Goal: Information Seeking & Learning: Learn about a topic

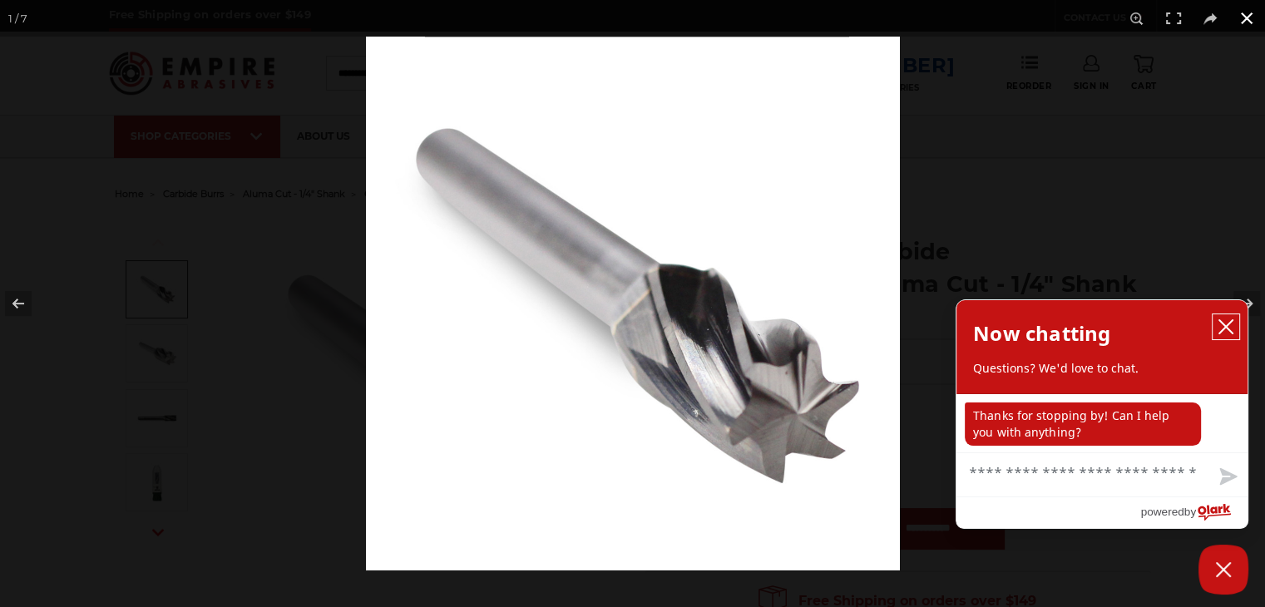
click at [1229, 329] on icon "close chatbox" at bounding box center [1226, 327] width 17 height 17
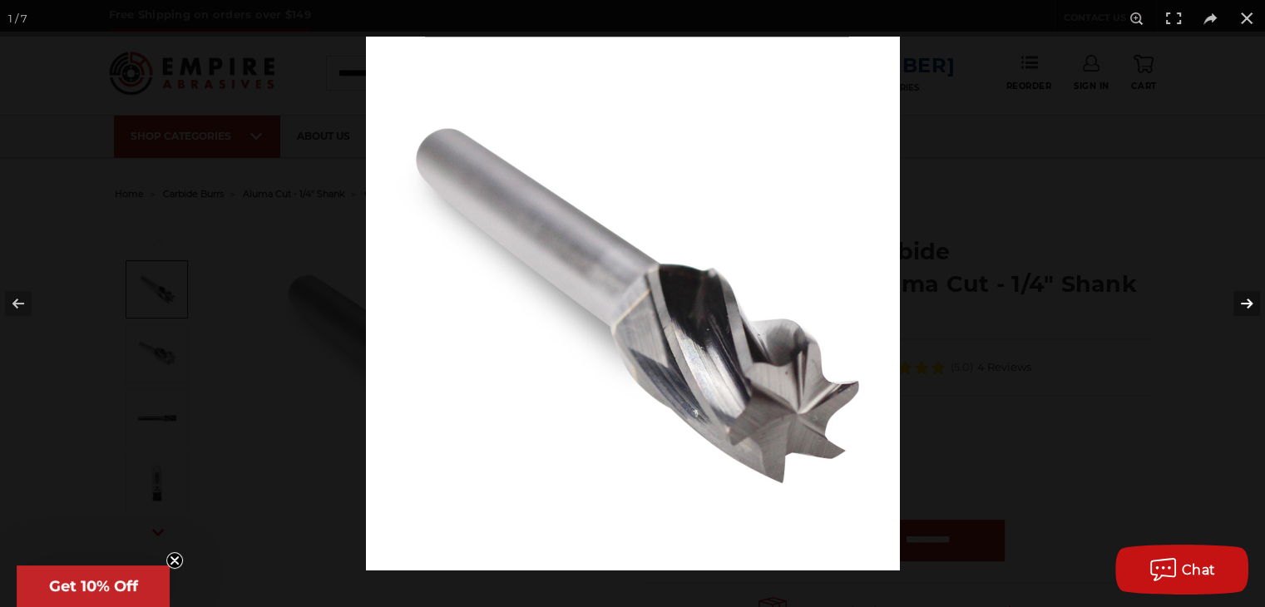
click at [1242, 300] on button at bounding box center [1236, 303] width 58 height 83
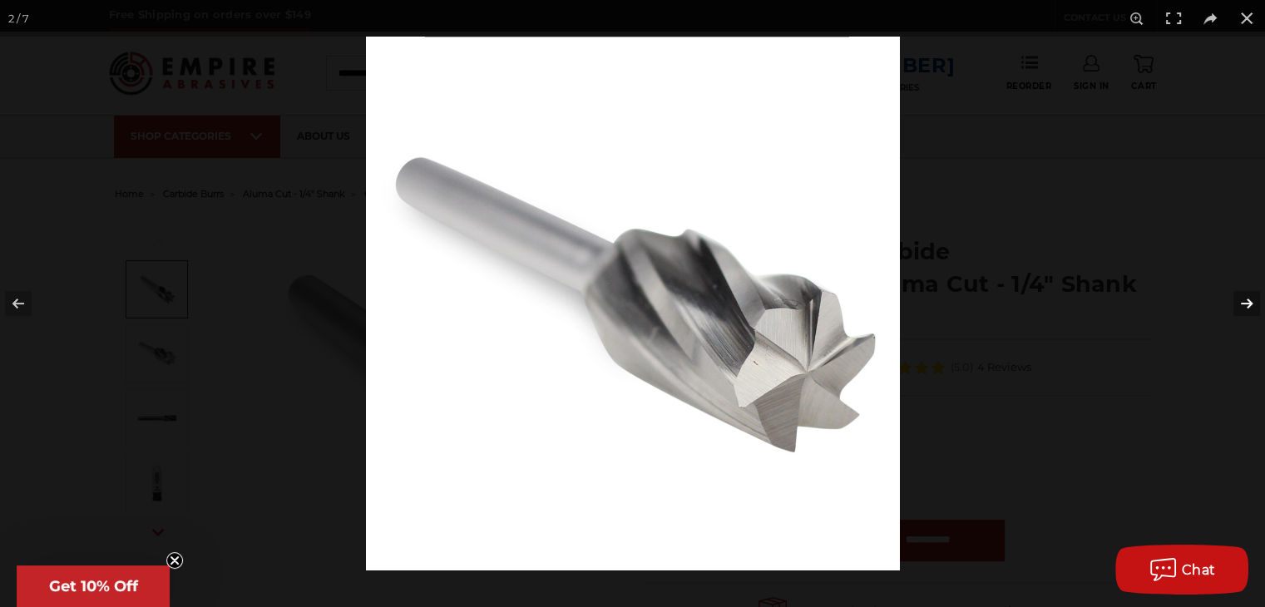
click at [1242, 300] on button at bounding box center [1236, 303] width 58 height 83
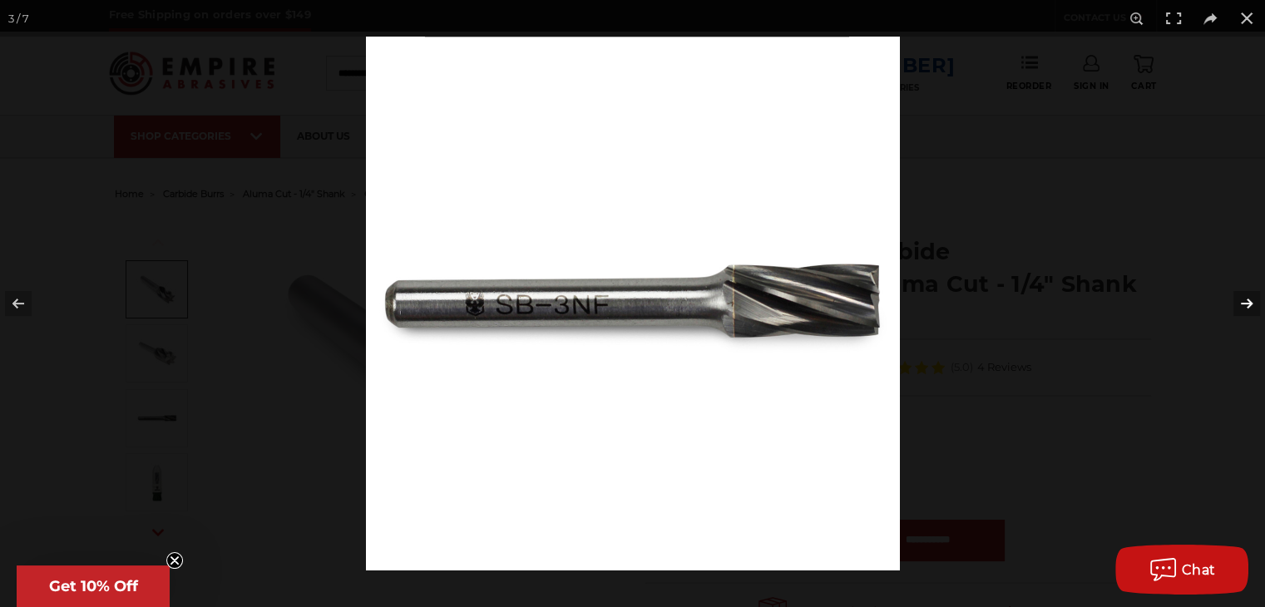
click at [1242, 300] on button at bounding box center [1236, 303] width 58 height 83
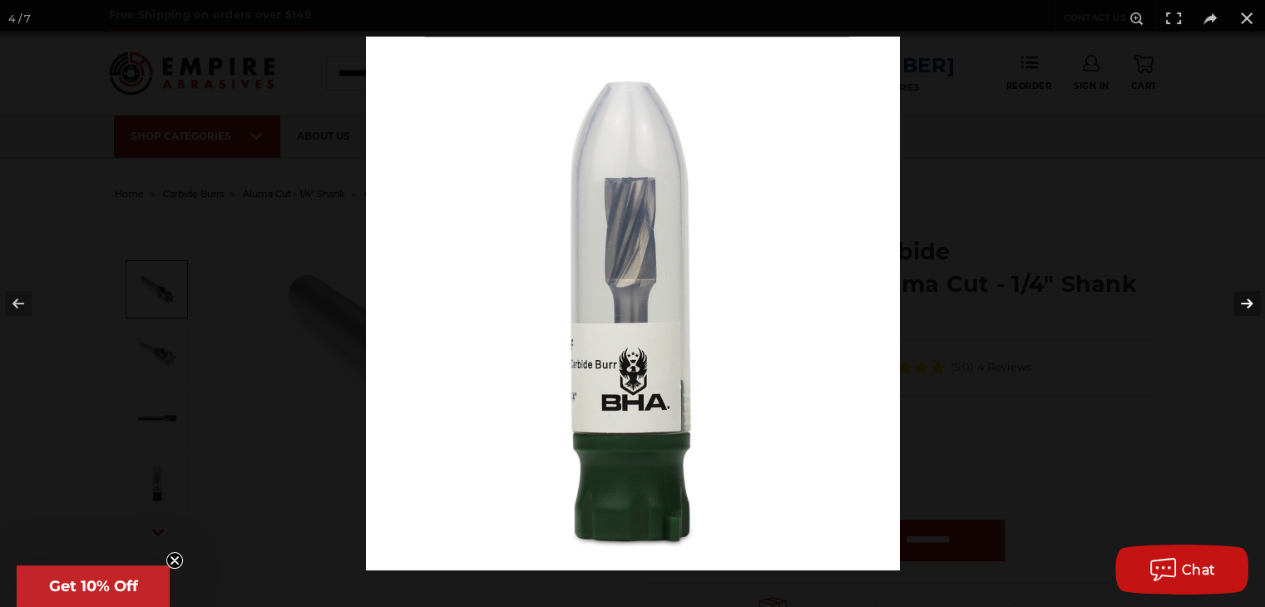
click at [1242, 300] on button at bounding box center [1236, 303] width 58 height 83
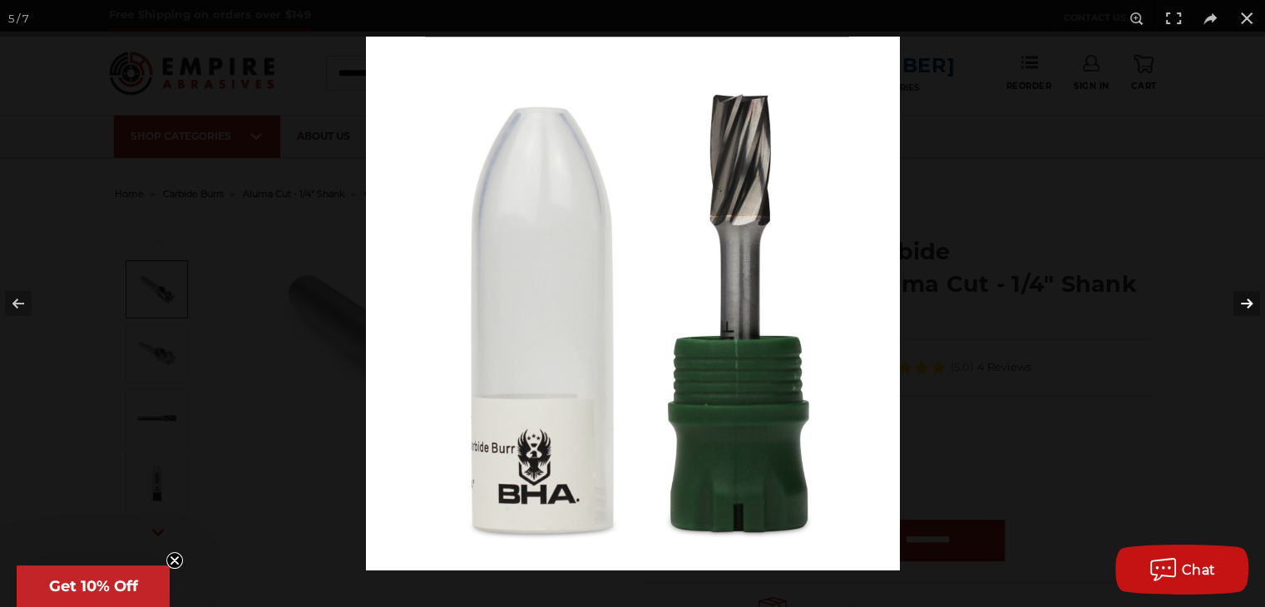
click at [1242, 300] on button at bounding box center [1236, 303] width 58 height 83
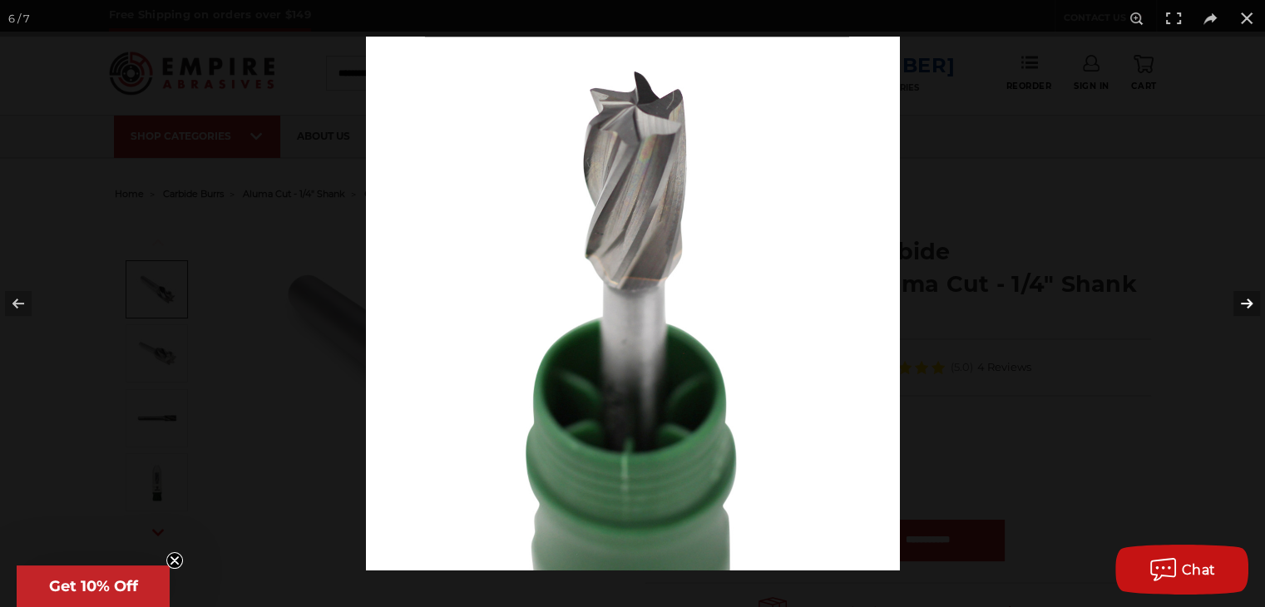
click at [1242, 300] on button at bounding box center [1236, 303] width 58 height 83
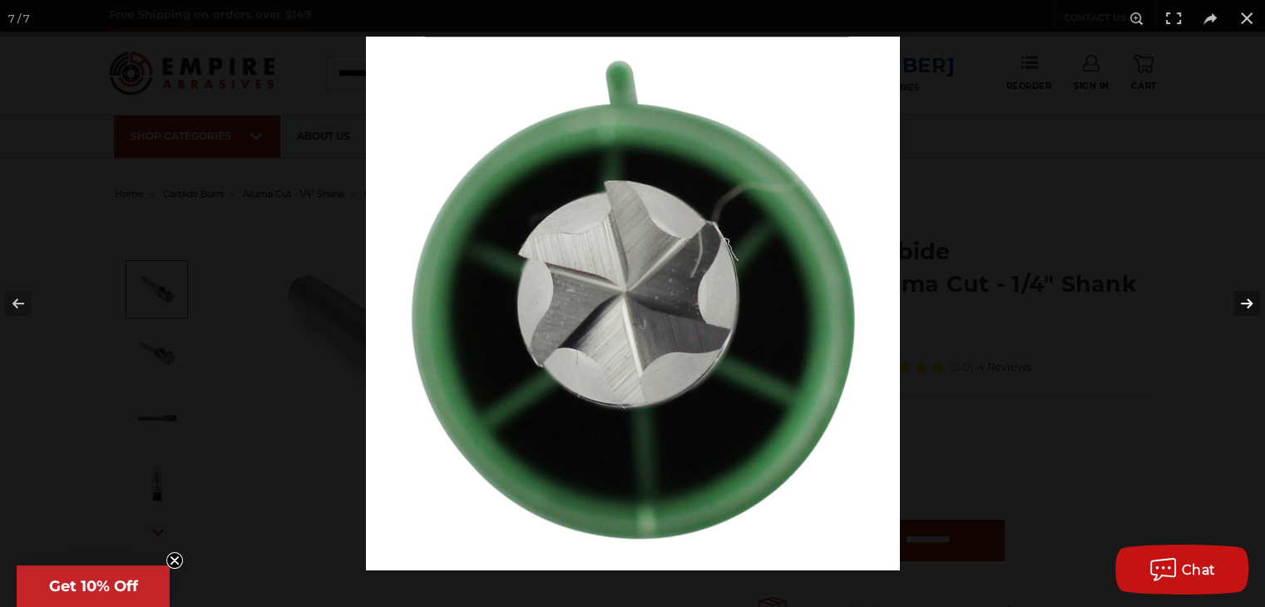
click at [1242, 300] on button at bounding box center [1236, 303] width 58 height 83
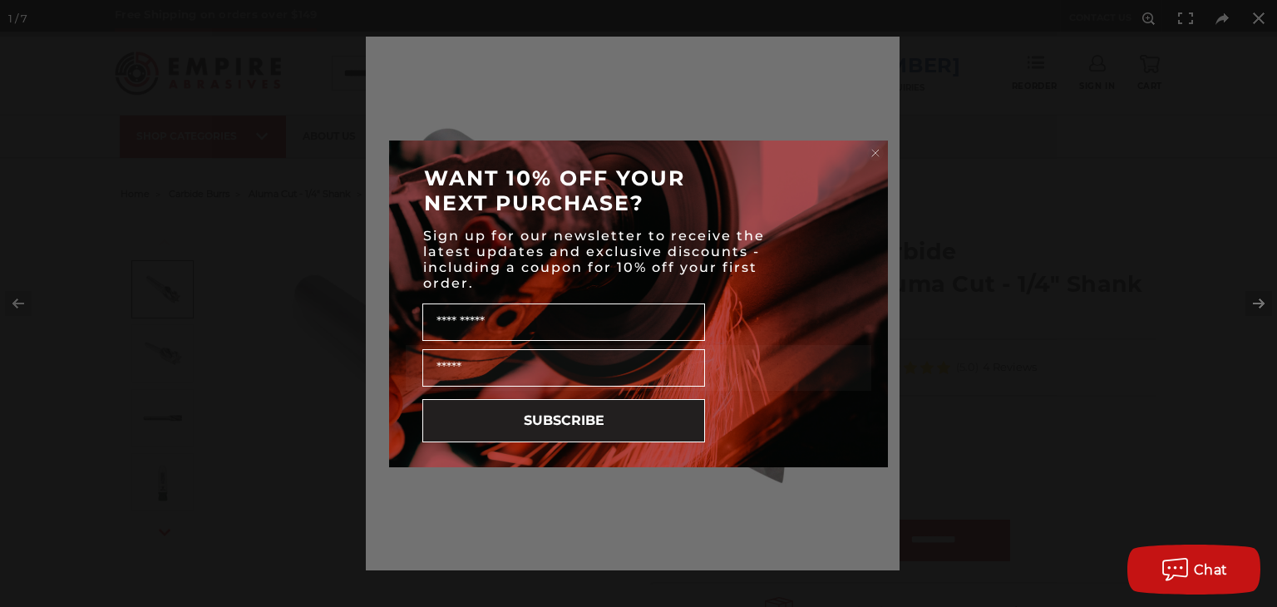
click at [1242, 300] on div "Close dialog WANT 10% OFF YOUR NEXT PURCHASE? Sign up for our newsletter to rec…" at bounding box center [638, 303] width 1277 height 607
click at [1251, 8] on div "Close dialog WANT 10% OFF YOUR NEXT PURCHASE? Sign up for our newsletter to rec…" at bounding box center [638, 303] width 1277 height 607
click at [1256, 22] on div "Close dialog WANT 10% OFF YOUR NEXT PURCHASE? Sign up for our newsletter to rec…" at bounding box center [638, 303] width 1277 height 607
click at [872, 146] on circle "Close dialog" at bounding box center [876, 153] width 16 height 16
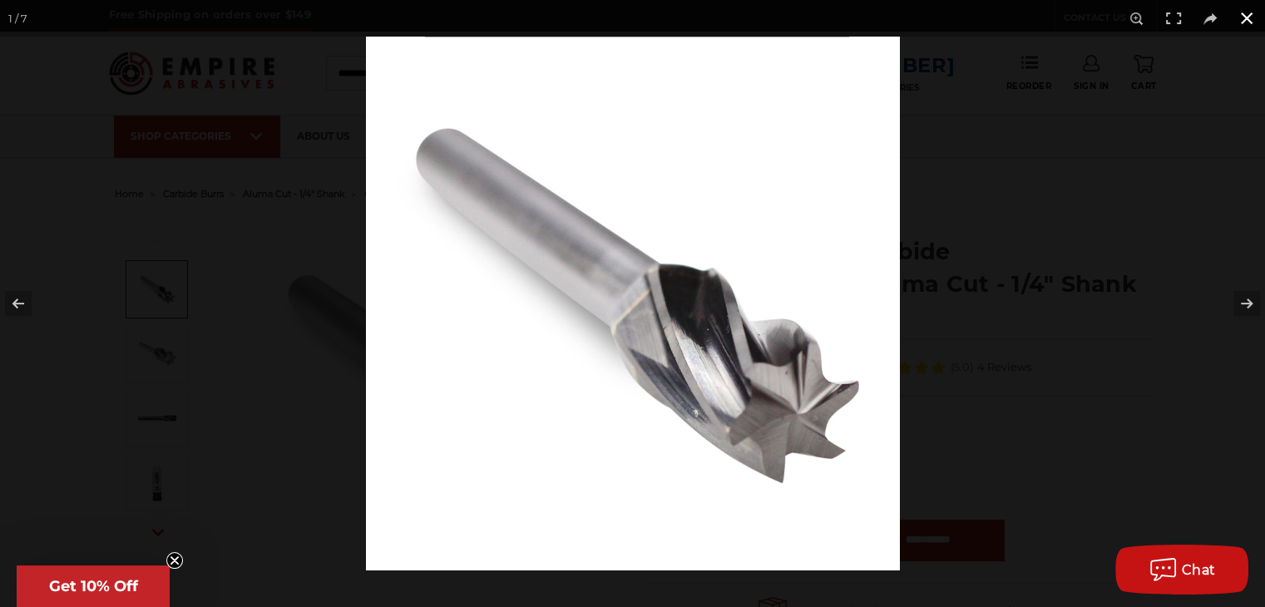
click at [1247, 15] on button at bounding box center [1246, 18] width 37 height 37
